Goal: Information Seeking & Learning: Check status

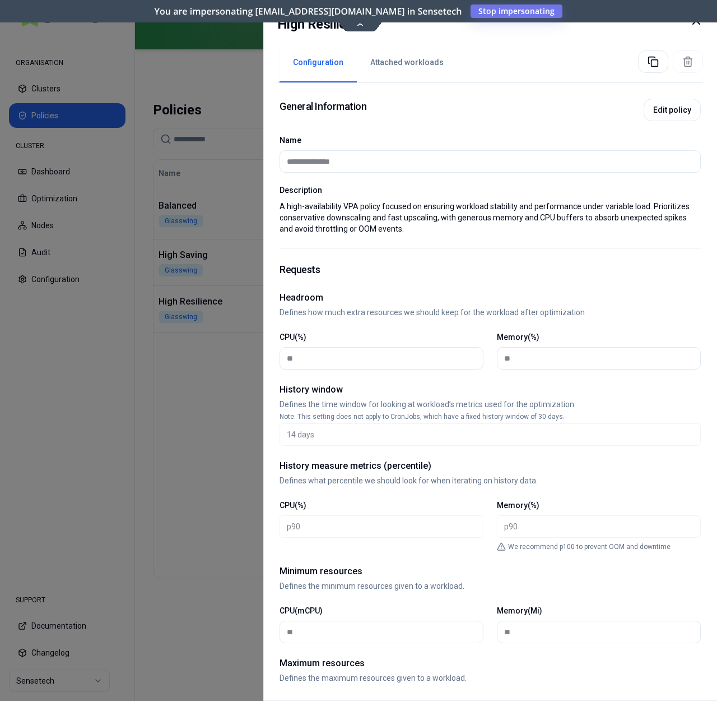
scroll to position [79, 0]
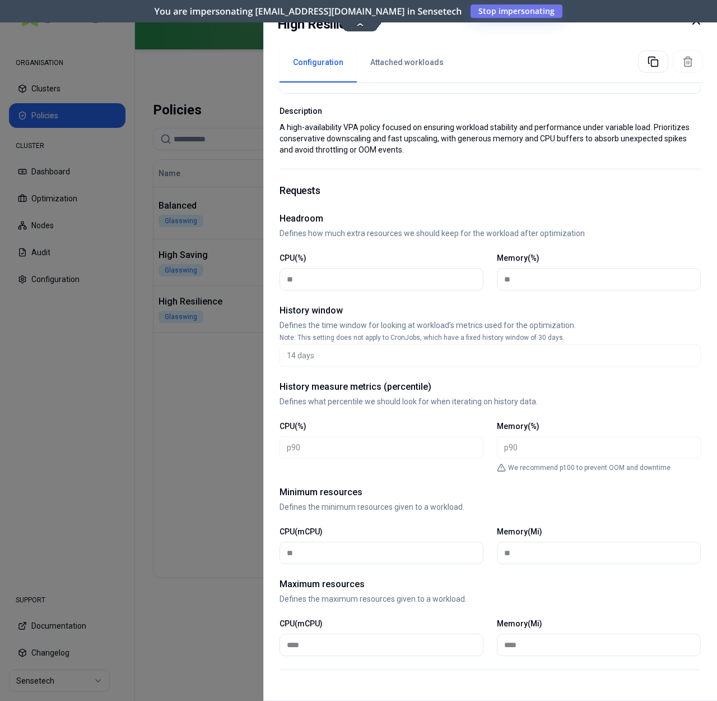
click at [689, 22] on div "High Resilience" at bounding box center [490, 27] width 426 height 27
click at [701, 27] on div at bounding box center [696, 24] width 13 height 20
click at [699, 24] on icon at bounding box center [696, 20] width 13 height 13
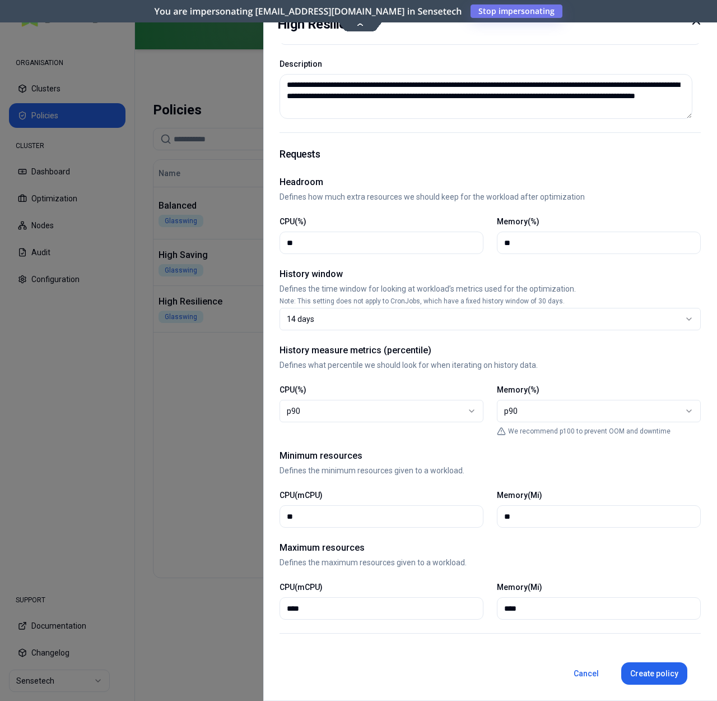
scroll to position [72, 0]
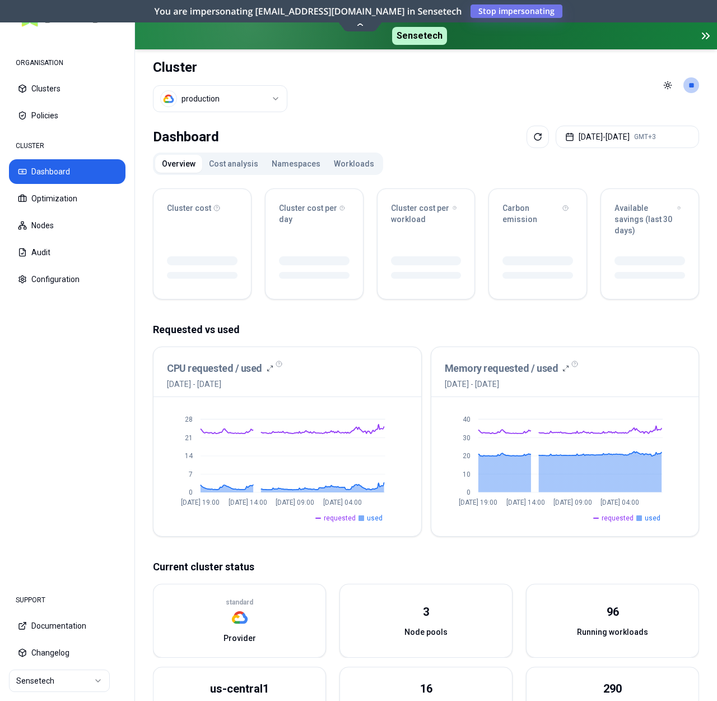
click at [276, 95] on html "ORGANISATION Clusters Policies CLUSTER Dashboard Optimization Nodes Audit Confi…" at bounding box center [358, 350] width 717 height 701
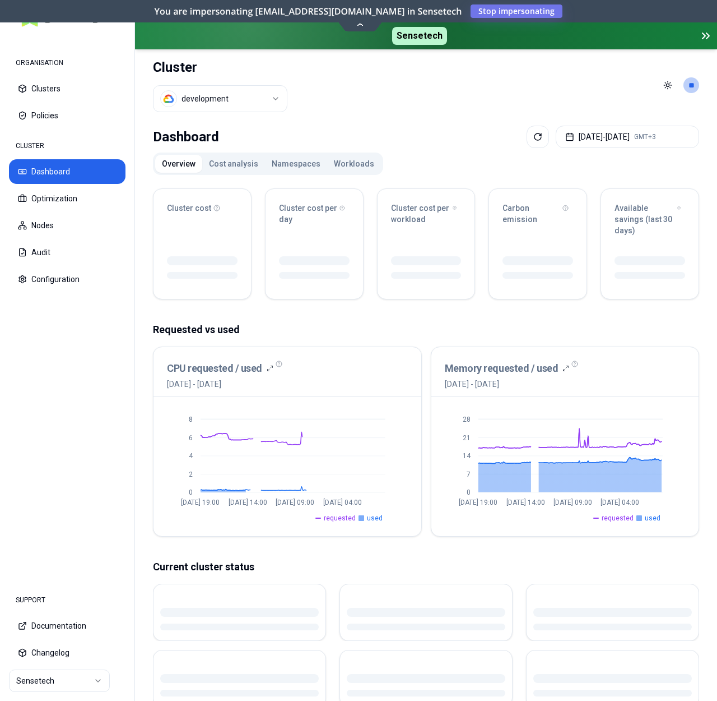
click at [247, 94] on html "ORGANISATION Clusters Policies CLUSTER Dashboard Optimization Nodes Audit Confi…" at bounding box center [358, 350] width 717 height 701
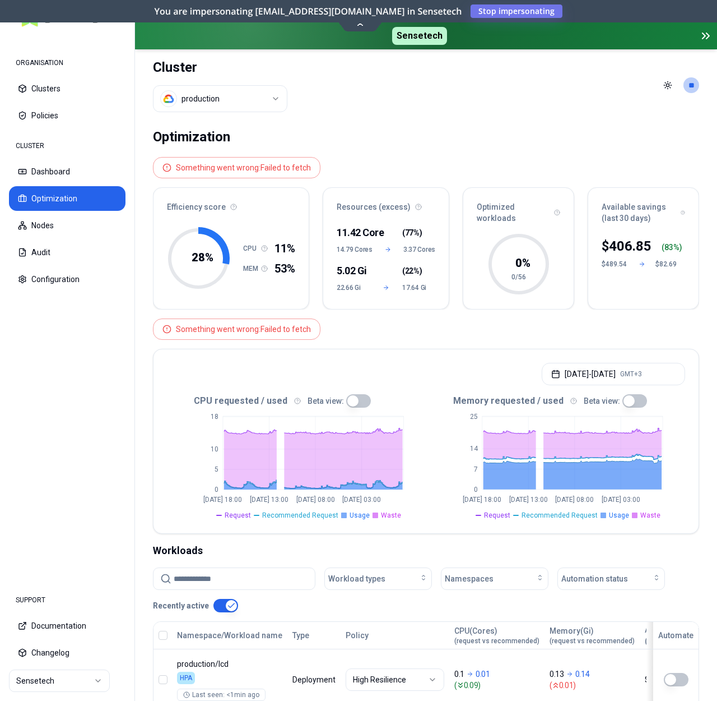
scroll to position [427, 0]
